Goal: Check status

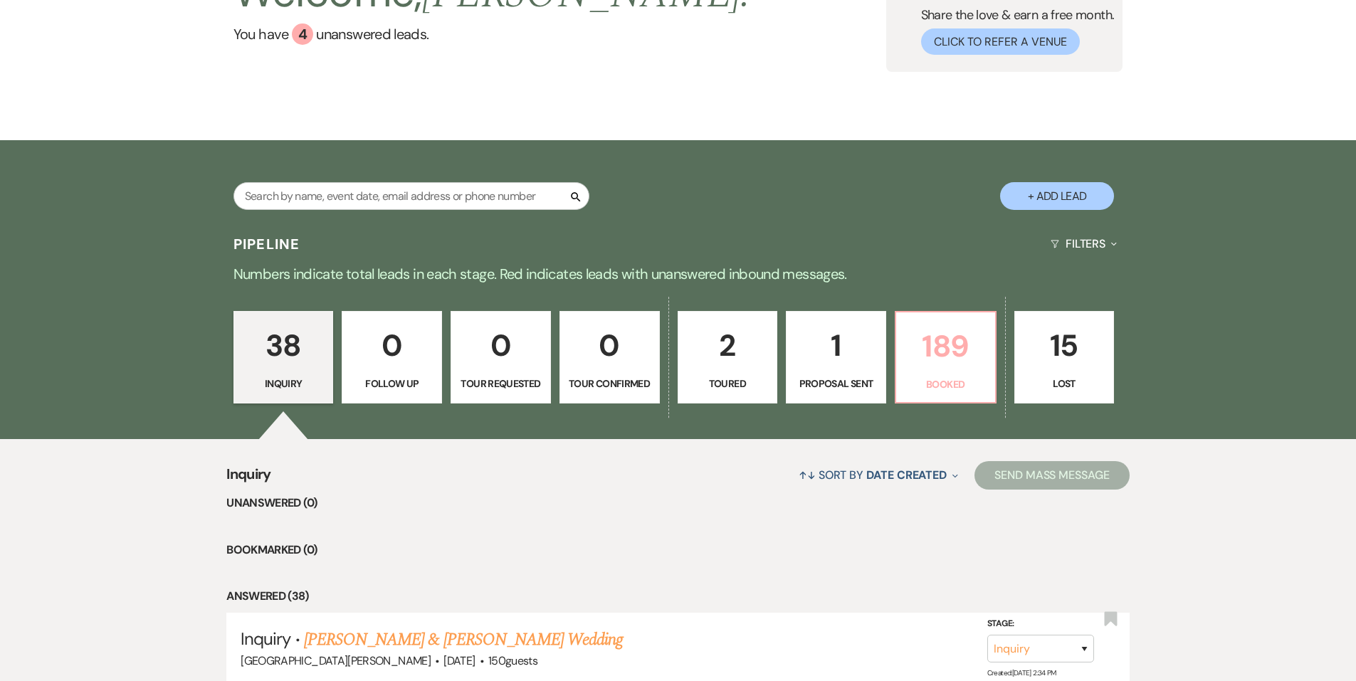
click at [954, 366] on p "189" at bounding box center [946, 347] width 82 height 48
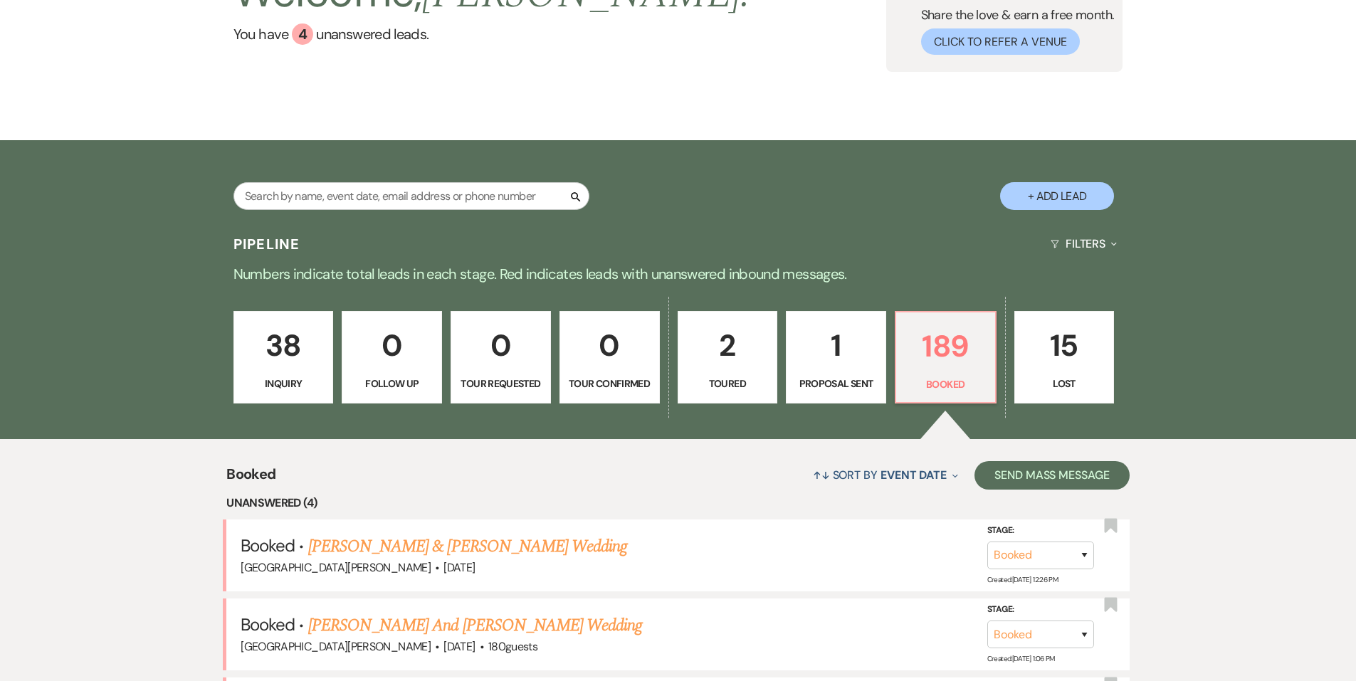
scroll to position [214, 0]
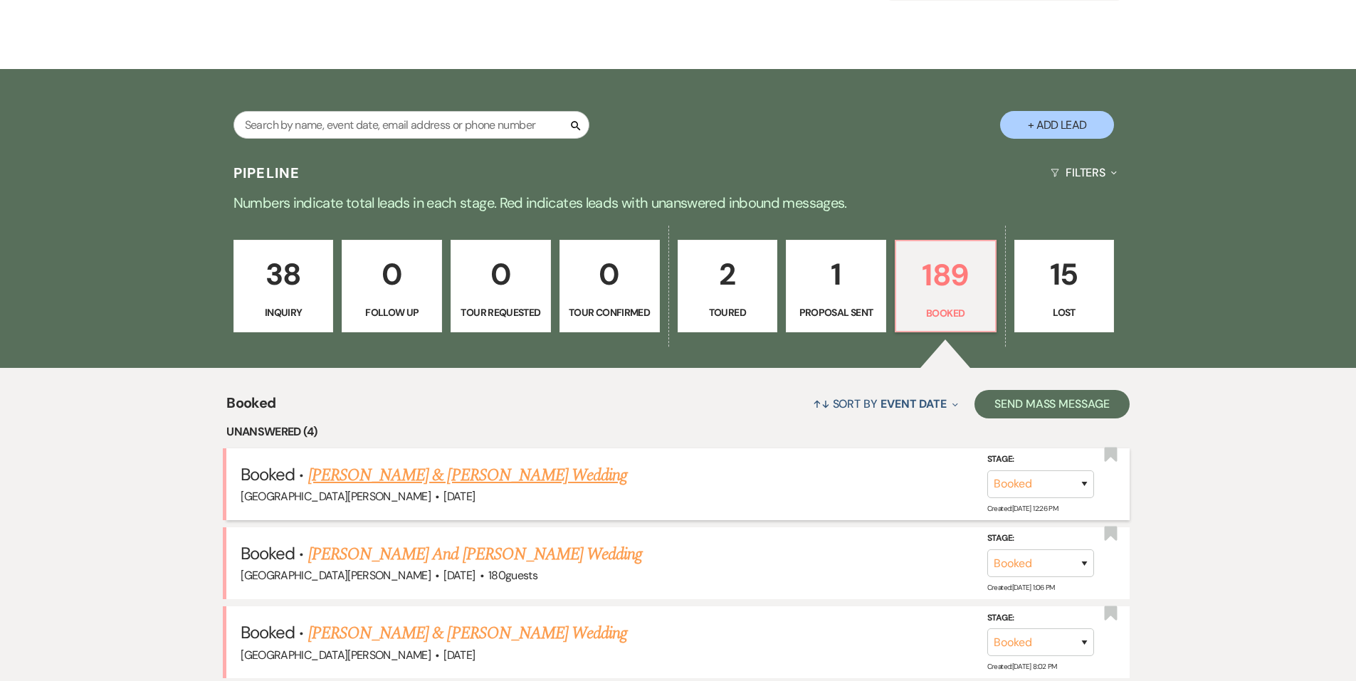
click at [537, 483] on link "[PERSON_NAME] & [PERSON_NAME] Wedding" at bounding box center [467, 476] width 319 height 26
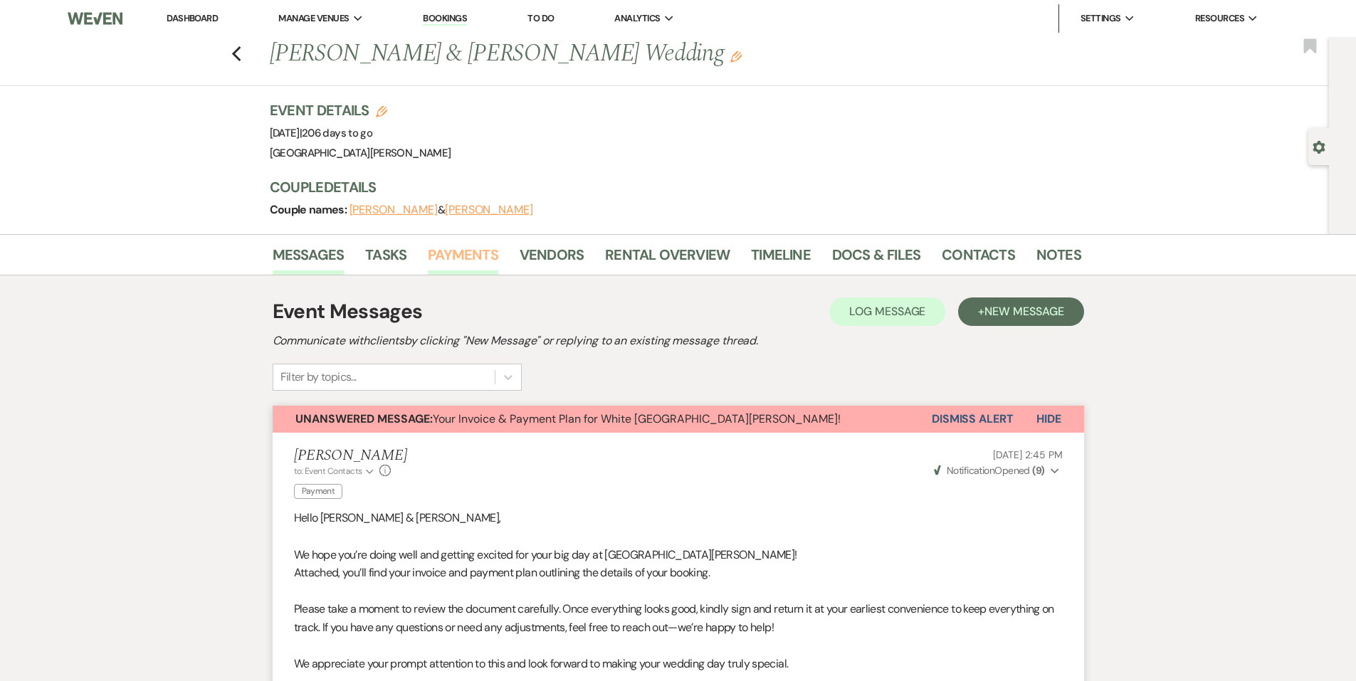
click at [457, 263] on link "Payments" at bounding box center [463, 259] width 70 height 31
